Goal: Task Accomplishment & Management: Use online tool/utility

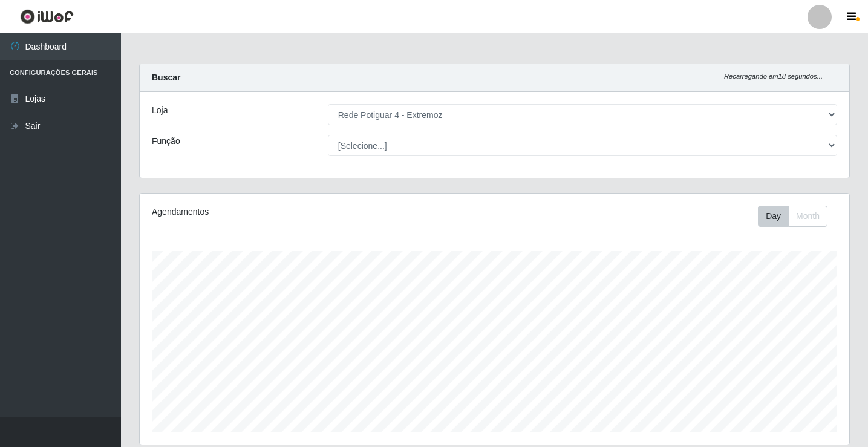
select select "78"
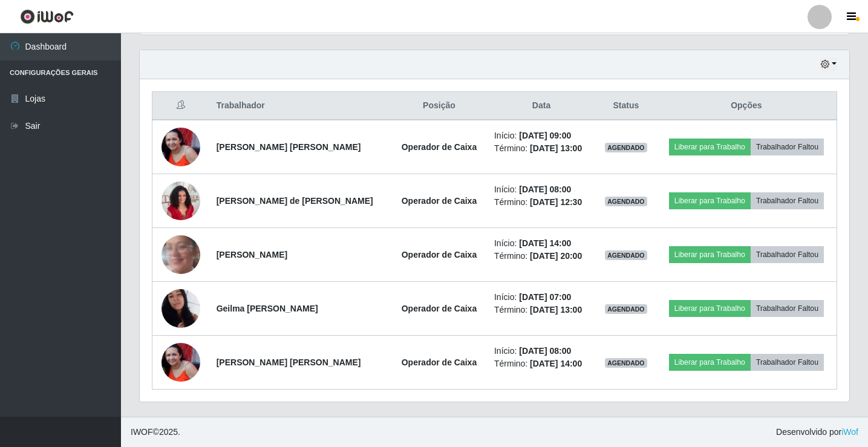
scroll to position [251, 710]
click at [824, 68] on icon "button" at bounding box center [825, 64] width 8 height 8
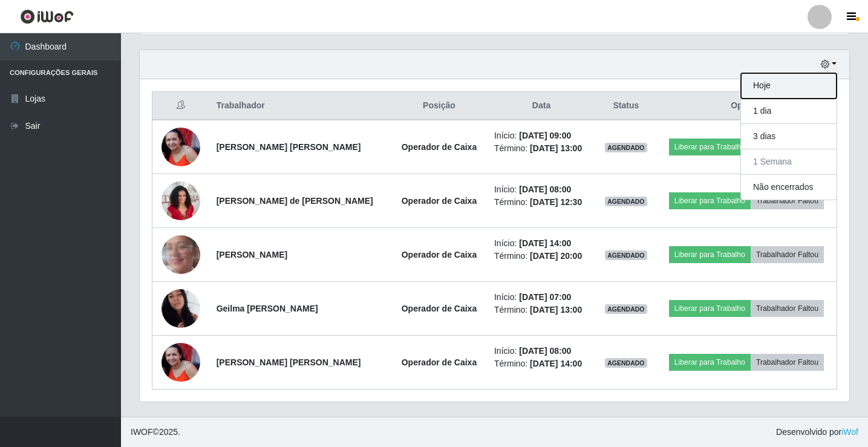
click at [806, 91] on button "Hoje" at bounding box center [789, 85] width 96 height 25
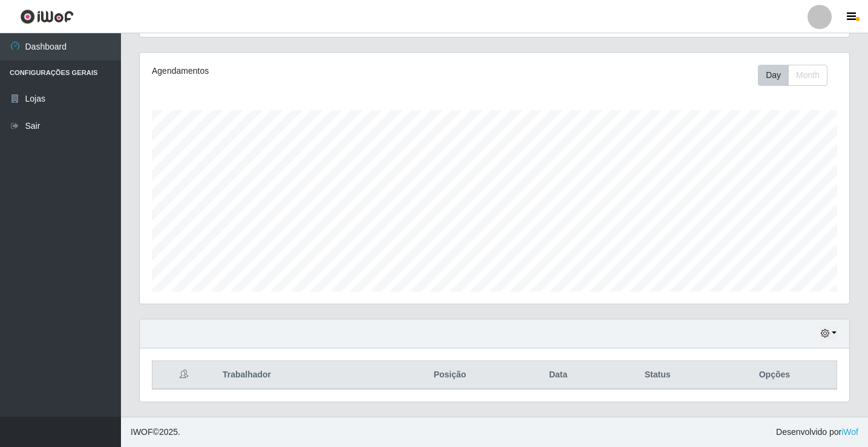
scroll to position [141, 0]
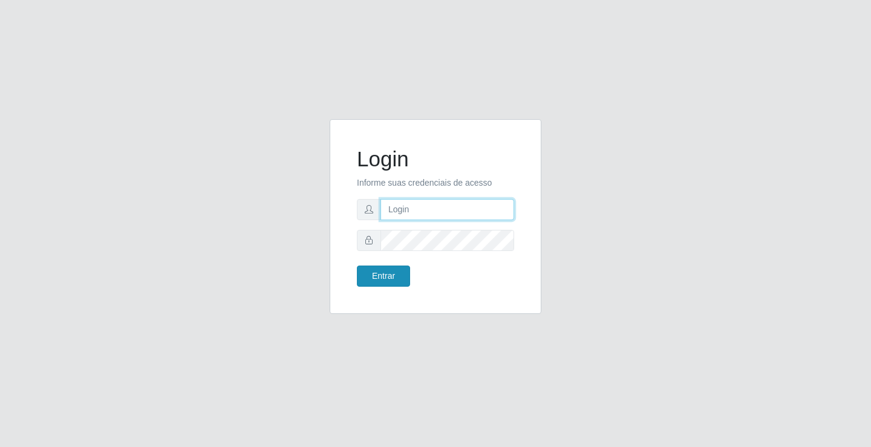
type input "[EMAIL_ADDRESS][DOMAIN_NAME]"
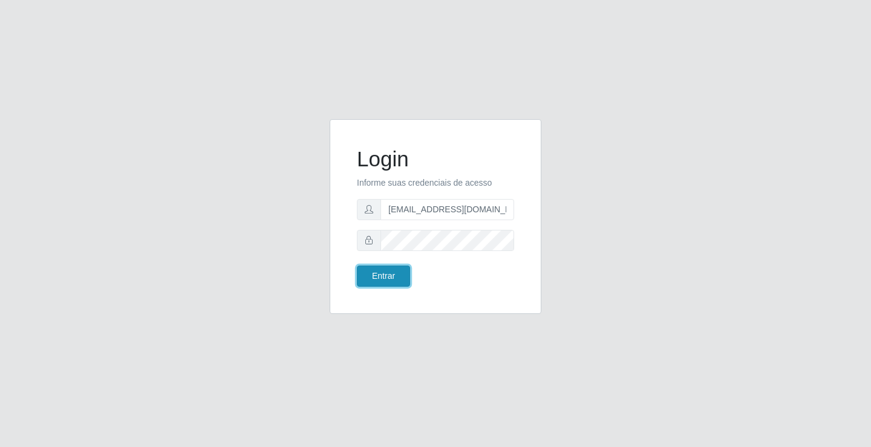
click at [363, 275] on button "Entrar" at bounding box center [383, 276] width 53 height 21
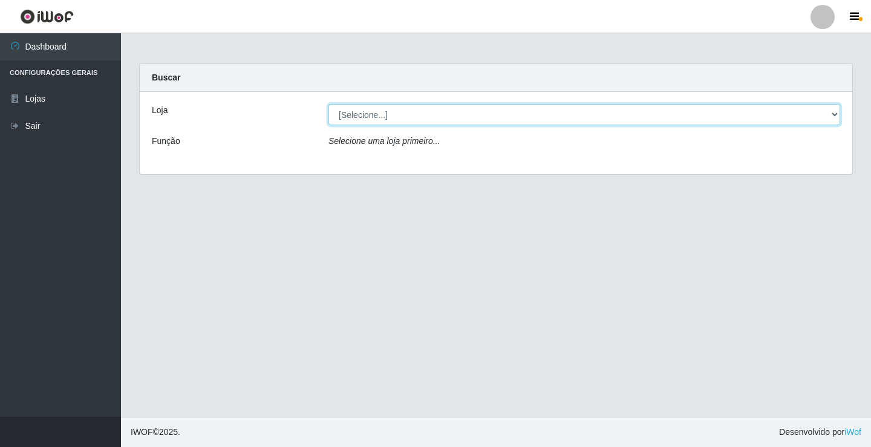
click at [361, 118] on select "[Selecione...] Rede Potiguar 4 - Extremoz" at bounding box center [584, 114] width 512 height 21
select select "78"
click at [328, 104] on select "[Selecione...] Rede Potiguar 4 - Extremoz" at bounding box center [584, 114] width 512 height 21
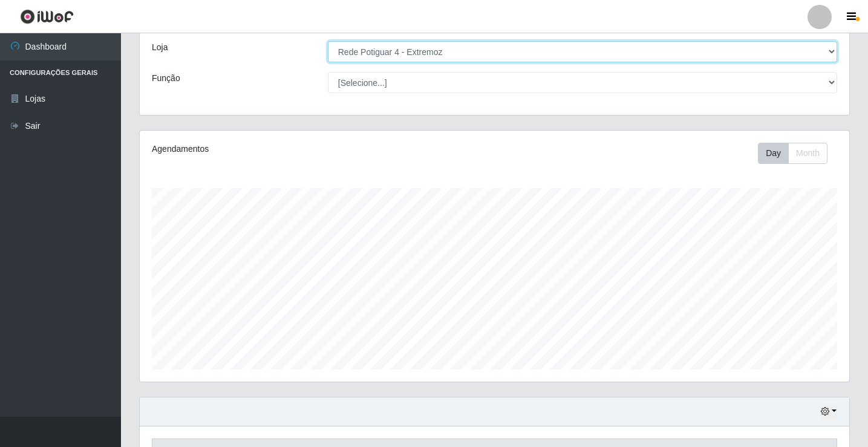
scroll to position [141, 0]
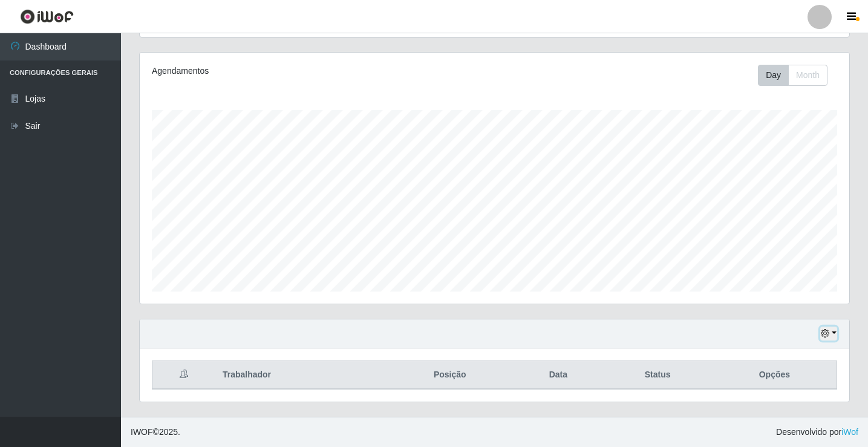
click at [830, 331] on button "button" at bounding box center [828, 334] width 17 height 14
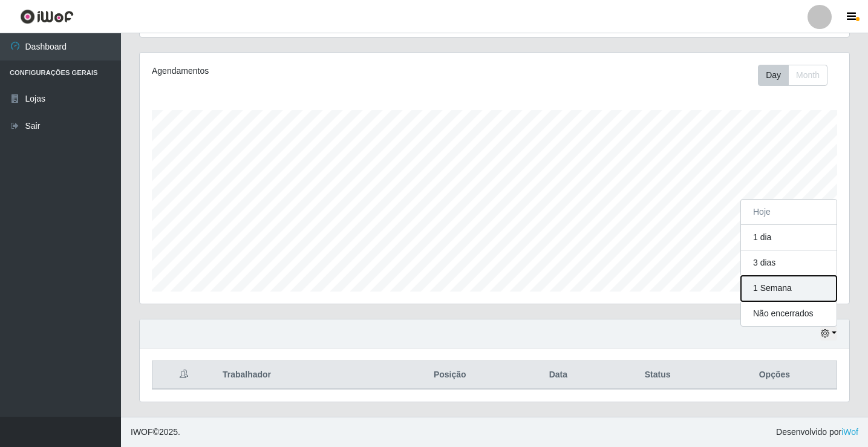
click at [815, 285] on button "1 Semana" at bounding box center [789, 288] width 96 height 25
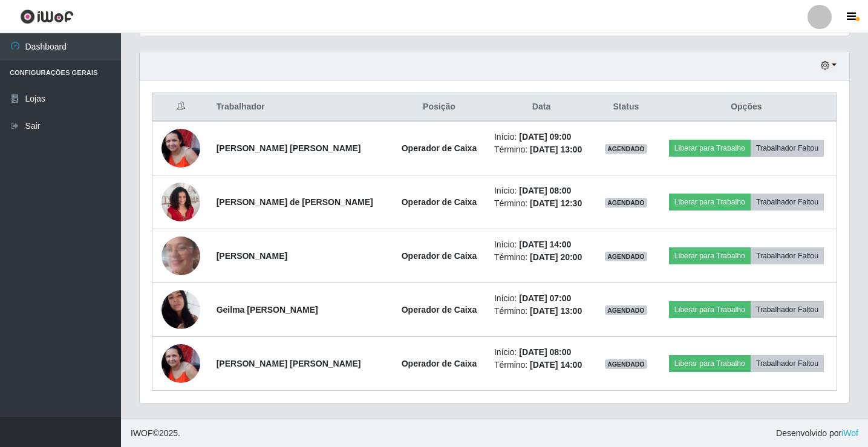
scroll to position [410, 0]
